Goal: Task Accomplishment & Management: Use online tool/utility

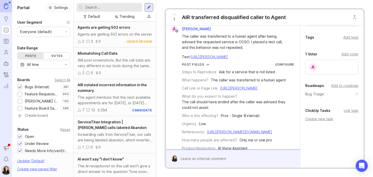
scroll to position [1, 0]
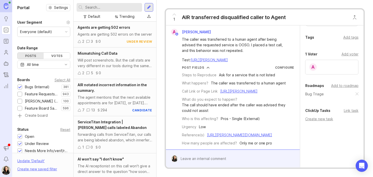
click at [314, 122] on div "Create new task" at bounding box center [332, 119] width 53 height 6
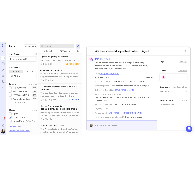
scroll to position [0, 0]
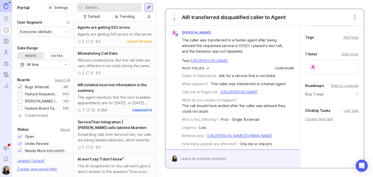
drag, startPoint x: 209, startPoint y: 73, endPoint x: 182, endPoint y: 42, distance: 40.9
click at [182, 42] on div "The caller was transferred to a human agent after being advised the requested s…" at bounding box center [236, 50] width 108 height 26
copy div "The caller was transferred to a human agent after being advised the requested s…"
click at [322, 122] on div "Create new task" at bounding box center [332, 119] width 53 height 6
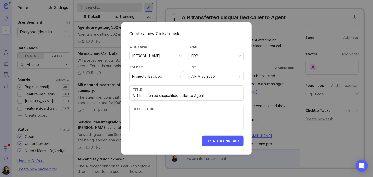
click at [166, 114] on textarea at bounding box center [187, 121] width 108 height 17
paste textarea "The caller was transferred to a human agent after being advised the requested s…"
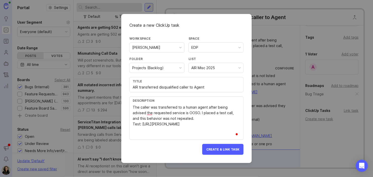
type textarea "The caller was transferred to a human agent after being advised the requested s…"
click at [228, 151] on button "Create & Link Task" at bounding box center [222, 149] width 41 height 11
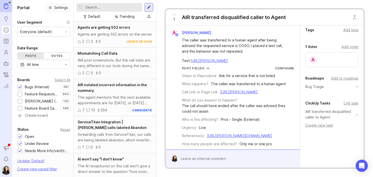
click at [316, 120] on link "AIR transferred disqualified caller to Agent" at bounding box center [331, 114] width 51 height 11
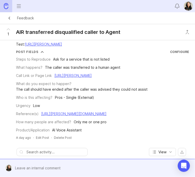
scroll to position [28, 0]
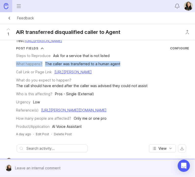
drag, startPoint x: 121, startPoint y: 64, endPoint x: 14, endPoint y: 65, distance: 107.0
click at [14, 65] on div "Post Fields Configure Steps to Reproduce Ask for a service that is not listed W…" at bounding box center [97, 87] width 191 height 83
copy div "What happens? The caller was transferred to a human agent"
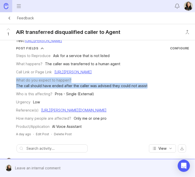
drag, startPoint x: 149, startPoint y: 83, endPoint x: 14, endPoint y: 79, distance: 135.2
click at [14, 79] on div "Post Fields Configure Steps to Reproduce Ask for a service that is not listed W…" at bounding box center [97, 87] width 191 height 83
copy div "What do you expect to happen? The call should have ended after the caller was a…"
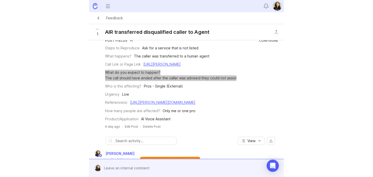
scroll to position [36, 0]
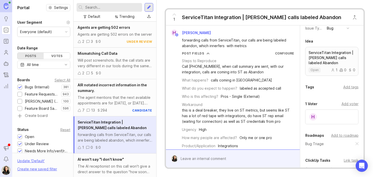
scroll to position [97, 0]
click at [350, 90] on div "Add tags" at bounding box center [351, 87] width 15 height 6
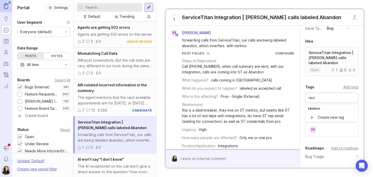
type input "revi"
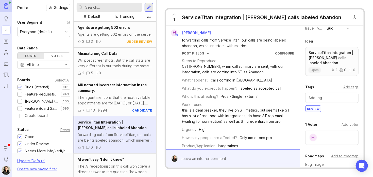
scroll to position [0, 0]
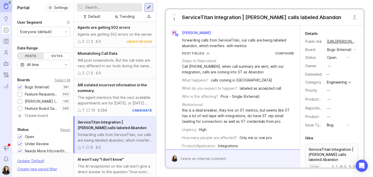
click at [346, 61] on button "open" at bounding box center [338, 57] width 25 height 7
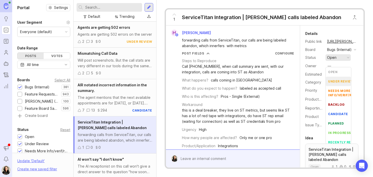
click at [338, 81] on div "under review" at bounding box center [342, 81] width 26 height 4
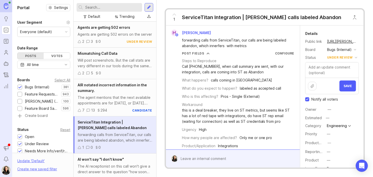
click at [306, 101] on input "Notify all voters" at bounding box center [308, 99] width 4 height 4
checkbox input "false"
click at [347, 88] on span "Save" at bounding box center [348, 86] width 8 height 4
